Goal: Find specific page/section: Find specific page/section

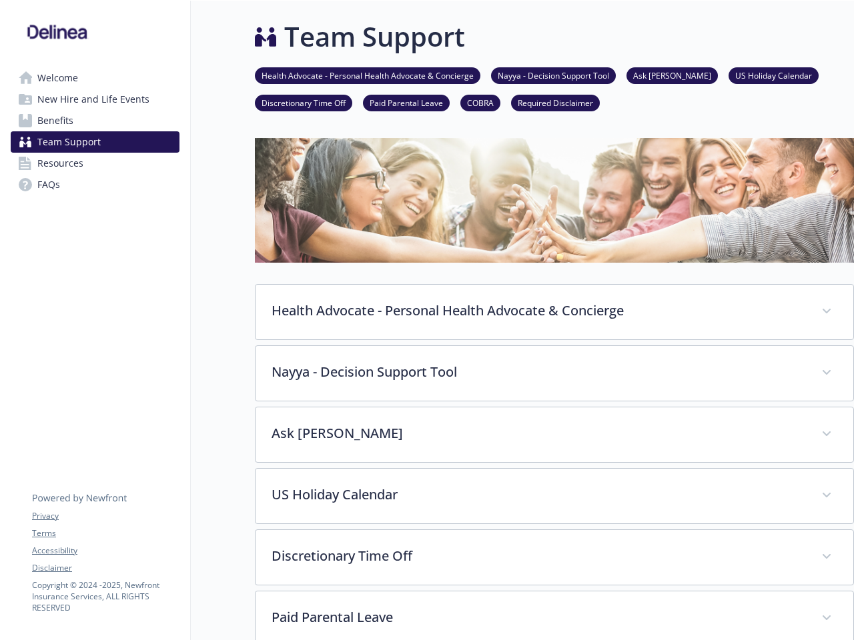
click at [105, 551] on link "Accessibility" at bounding box center [105, 551] width 147 height 12
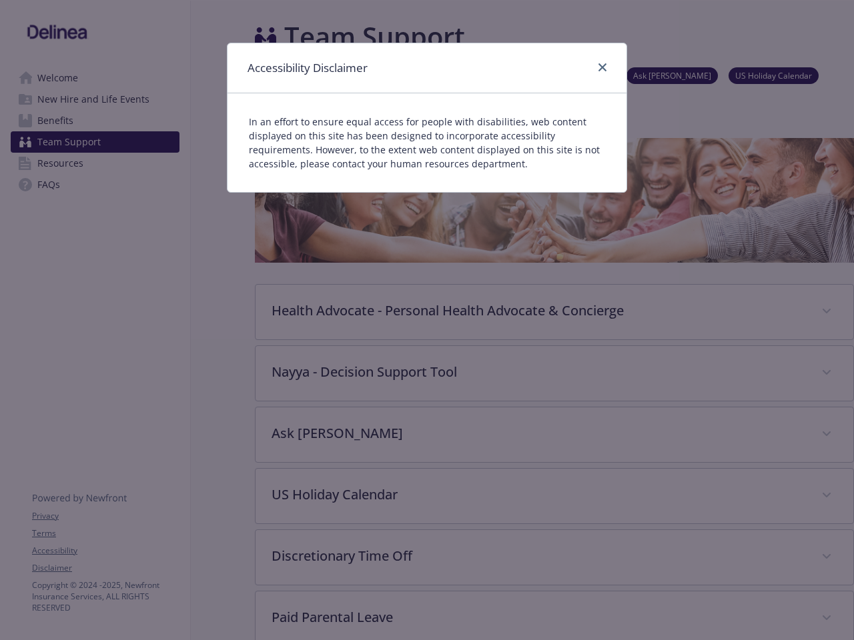
click at [105, 568] on div "Accessibility Disclaimer In an effort to ensure equal access for people with di…" at bounding box center [427, 320] width 854 height 640
click at [554, 312] on div "Accessibility Disclaimer In an effort to ensure equal access for people with di…" at bounding box center [427, 320] width 854 height 640
click at [554, 374] on div "Accessibility Disclaimer In an effort to ensure equal access for people with di…" at bounding box center [427, 320] width 854 height 640
click at [554, 435] on div "Accessibility Disclaimer In an effort to ensure equal access for people with di…" at bounding box center [427, 320] width 854 height 640
click at [554, 496] on div "Accessibility Disclaimer In an effort to ensure equal access for people with di…" at bounding box center [427, 320] width 854 height 640
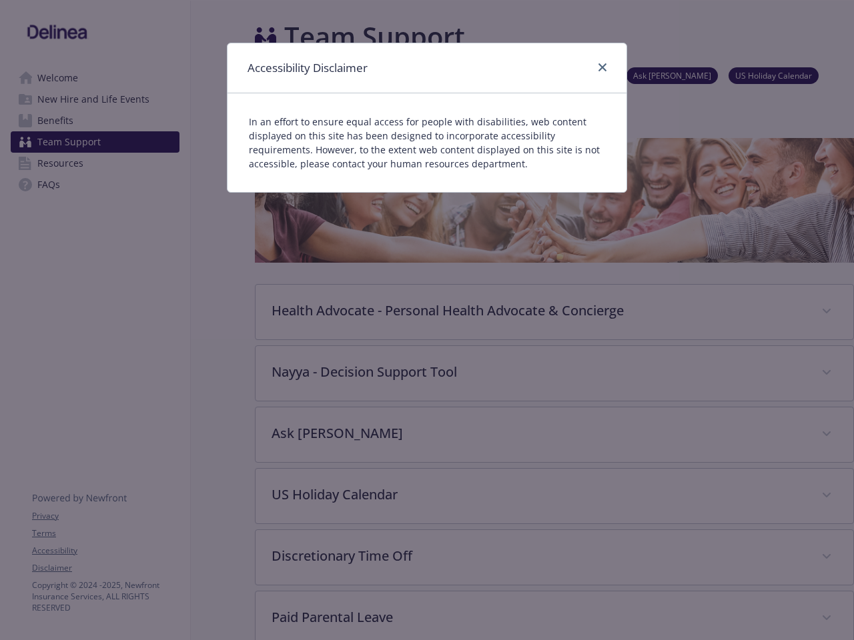
click at [554, 558] on div "Accessibility Disclaimer In an effort to ensure equal access for people with di…" at bounding box center [427, 320] width 854 height 640
click at [554, 616] on div "Accessibility Disclaimer In an effort to ensure equal access for people with di…" at bounding box center [427, 320] width 854 height 640
